Goal: Entertainment & Leisure: Browse casually

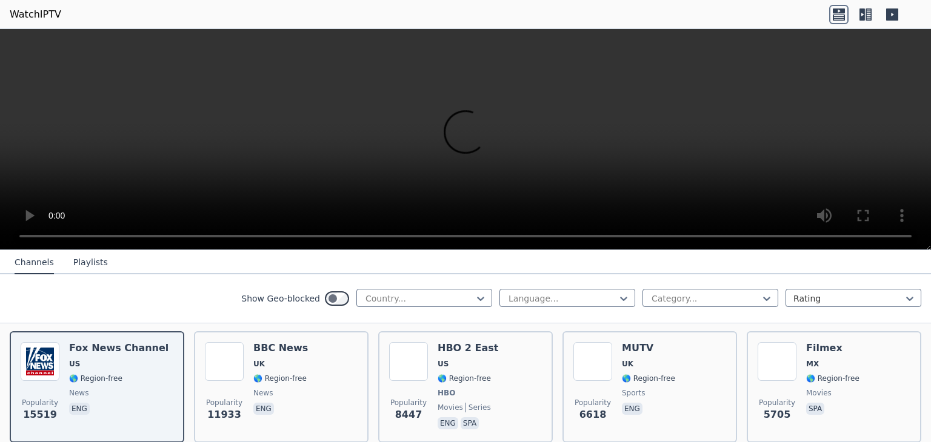
scroll to position [134, 0]
click at [415, 302] on div at bounding box center [419, 299] width 110 height 12
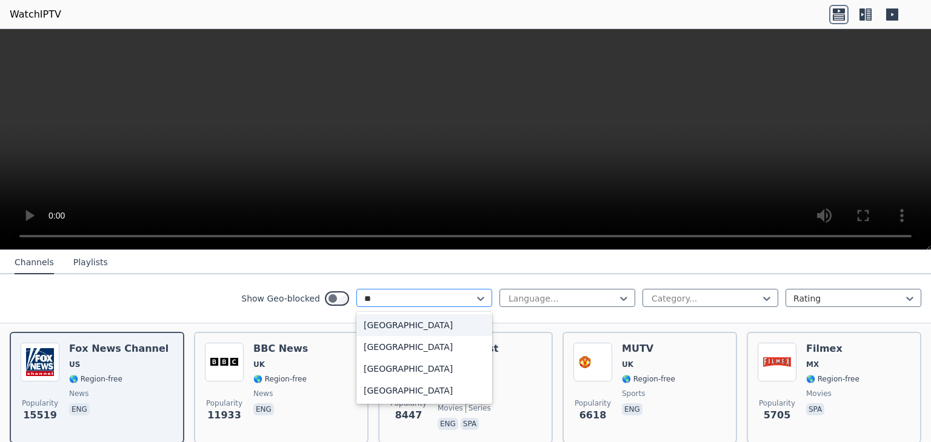
type input "***"
click at [392, 330] on div "[GEOGRAPHIC_DATA]" at bounding box center [424, 326] width 136 height 22
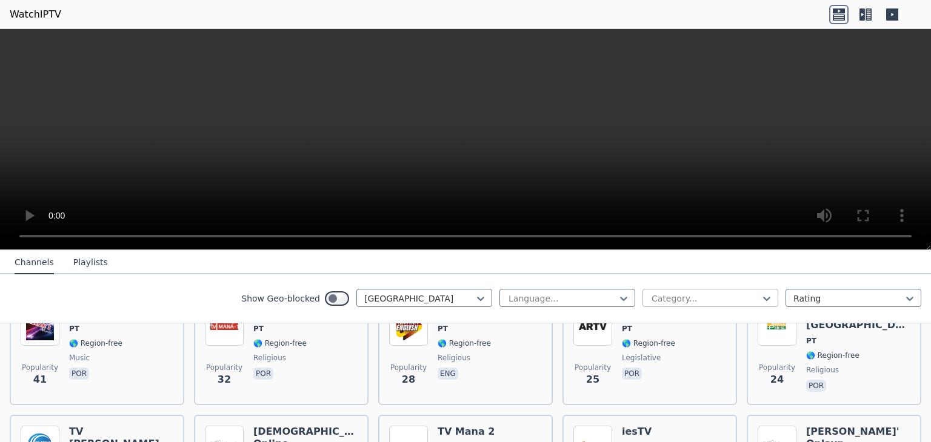
scroll to position [526, 0]
click at [670, 291] on div "Category..." at bounding box center [710, 298] width 136 height 18
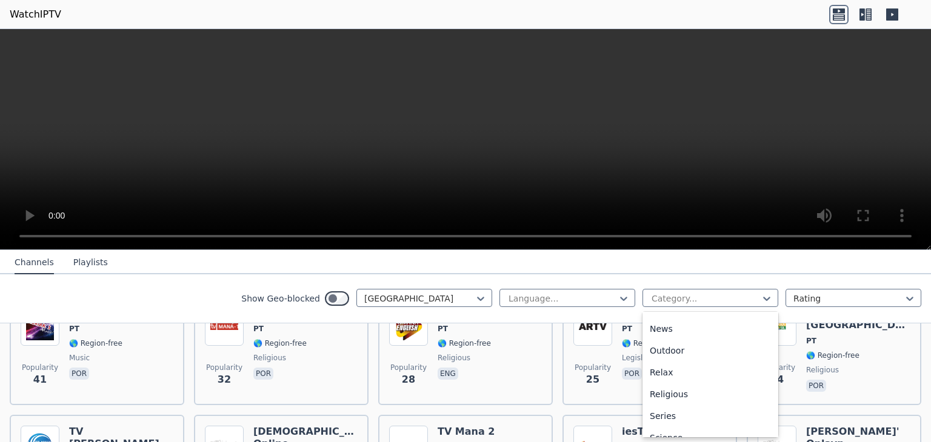
scroll to position [468, 0]
click at [674, 385] on div "Sports" at bounding box center [710, 381] width 136 height 22
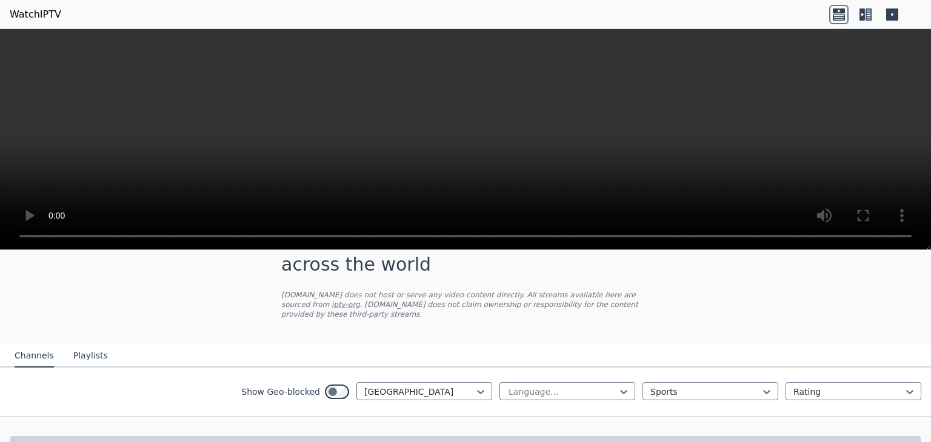
scroll to position [73, 0]
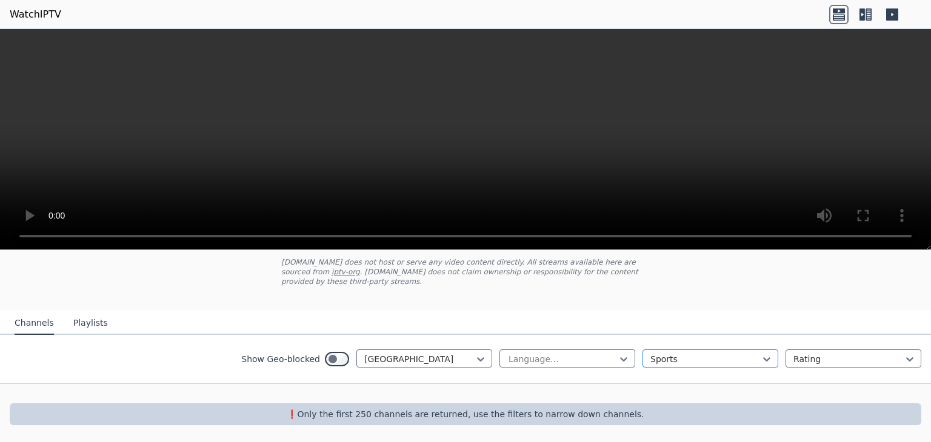
click at [700, 367] on div "Language... option Sports, selected. Sports Rating" at bounding box center [710, 359] width 422 height 19
click at [484, 355] on icon at bounding box center [481, 358] width 12 height 12
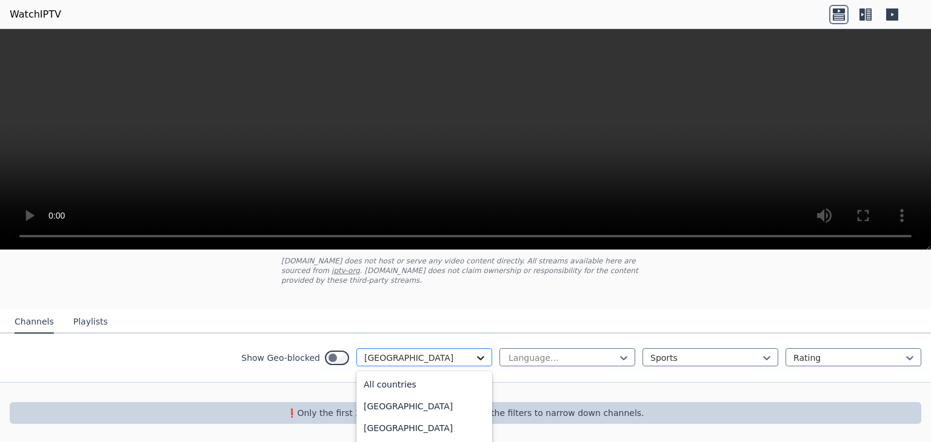
scroll to position [3112, 0]
click at [451, 352] on div at bounding box center [419, 358] width 110 height 12
click at [395, 360] on div at bounding box center [419, 358] width 110 height 12
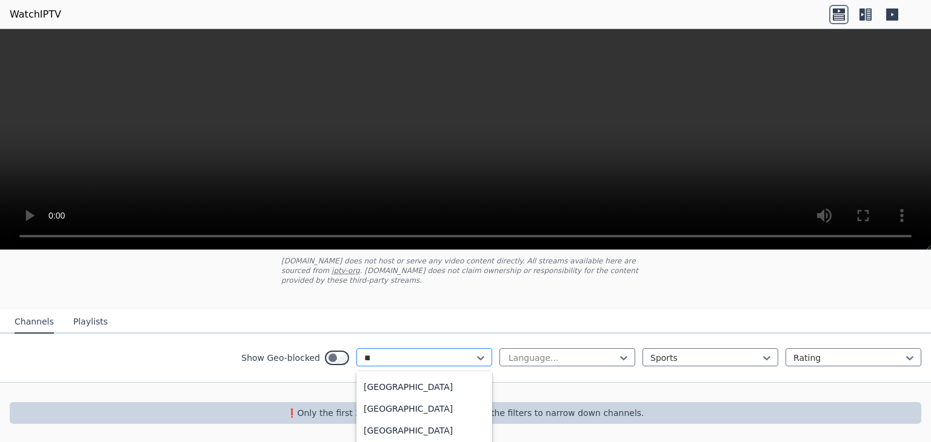
scroll to position [0, 0]
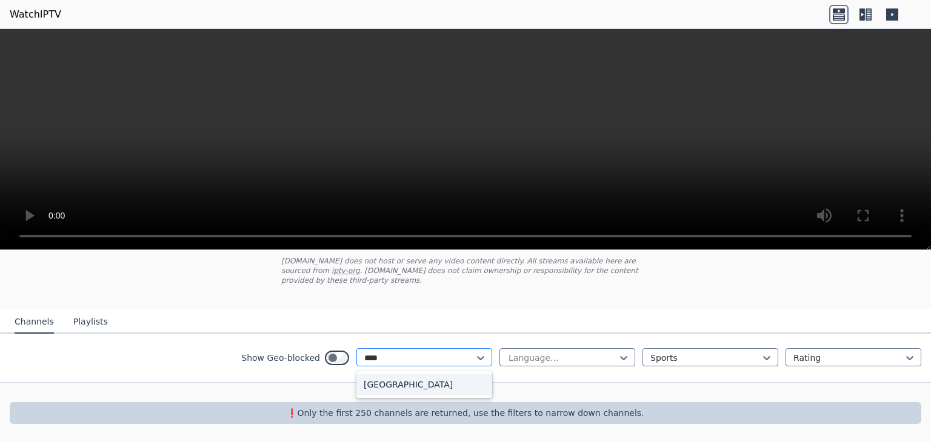
type input "*****"
click at [405, 389] on div "[GEOGRAPHIC_DATA]" at bounding box center [424, 385] width 136 height 22
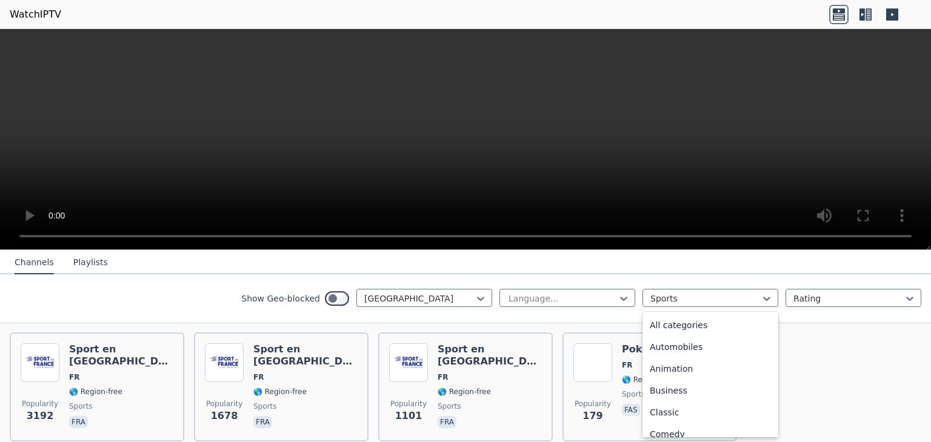
scroll to position [373, 0]
click at [73, 262] on button "Playlists" at bounding box center [90, 262] width 35 height 23
